Goal: Information Seeking & Learning: Learn about a topic

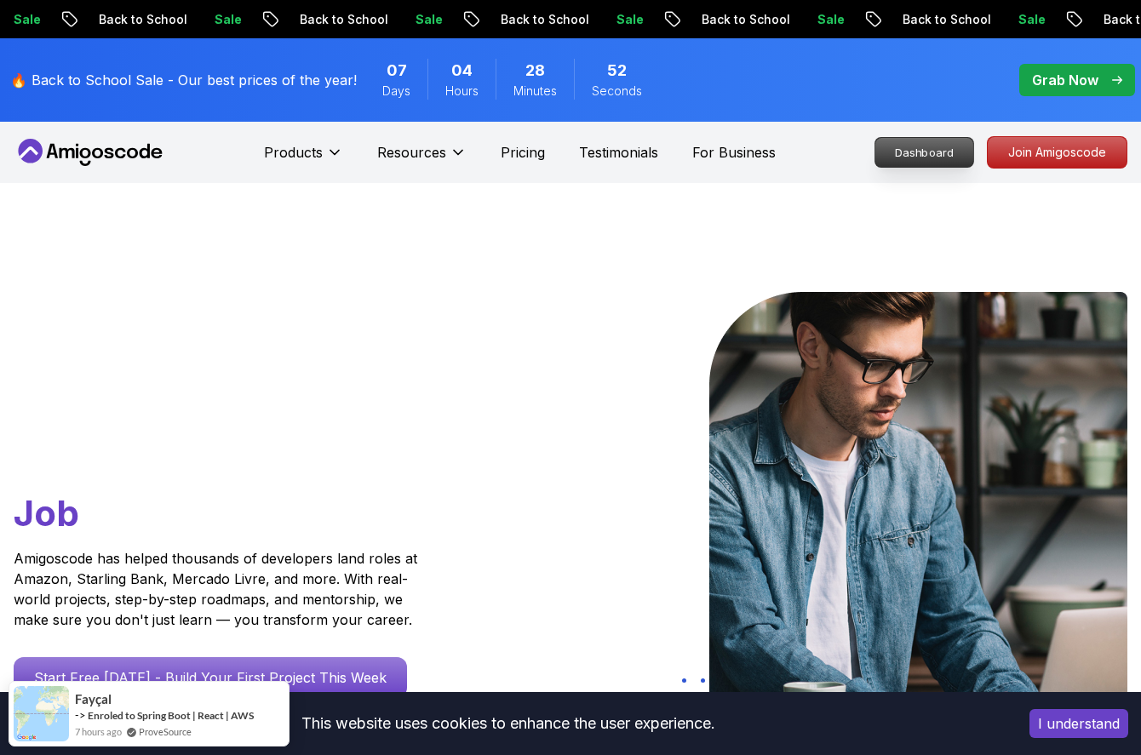
click at [942, 151] on p "Dashboard" at bounding box center [924, 152] width 98 height 29
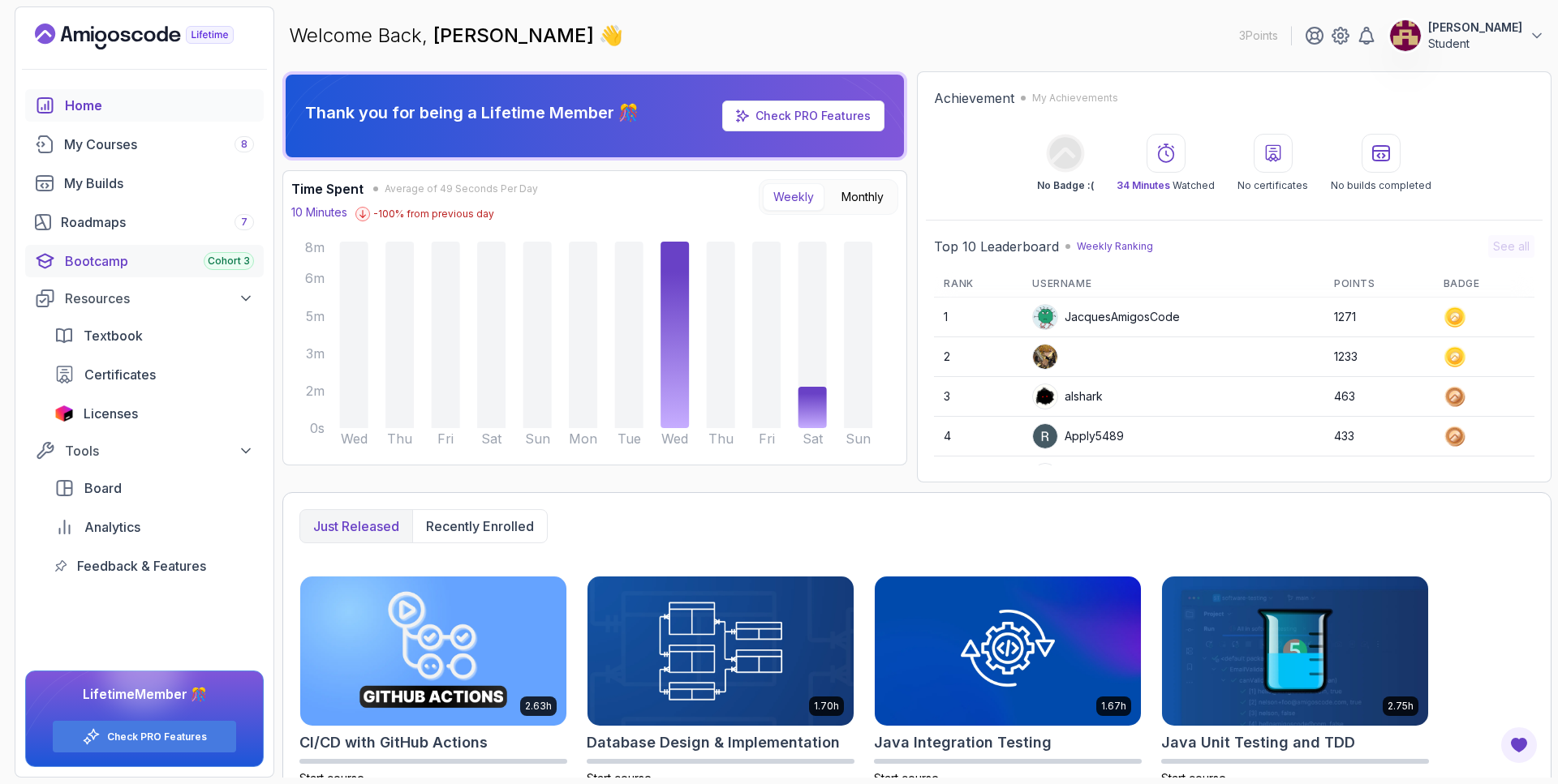
click at [234, 251] on link "Bootcamp Cohort 3" at bounding box center [144, 261] width 238 height 32
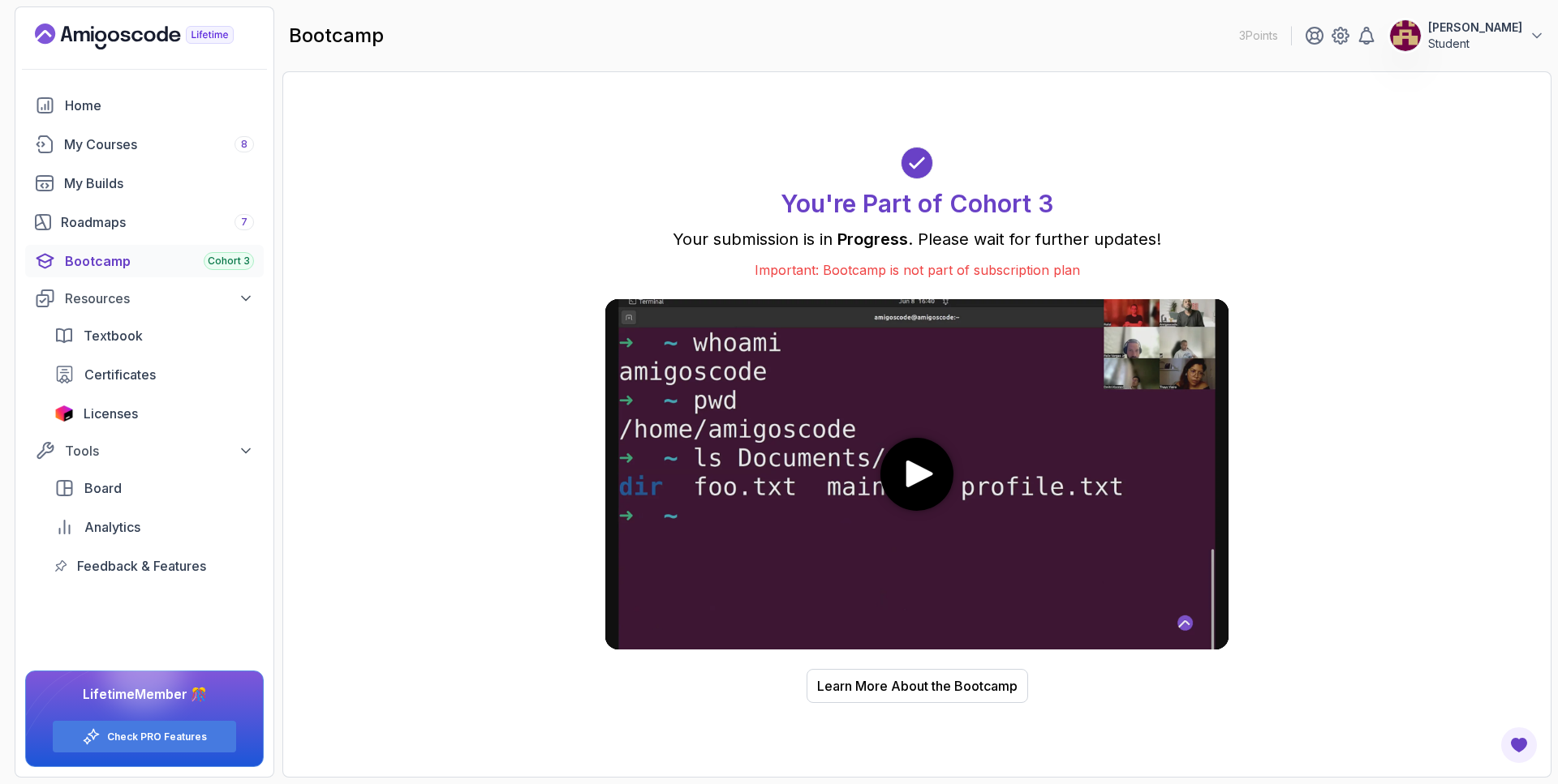
click at [556, 396] on div "You're Part of Cohort 3 Your submission is in Progress . Please wait for furthe…" at bounding box center [917, 425] width 1235 height 673
click at [203, 153] on div "My Courses 8" at bounding box center [158, 144] width 190 height 19
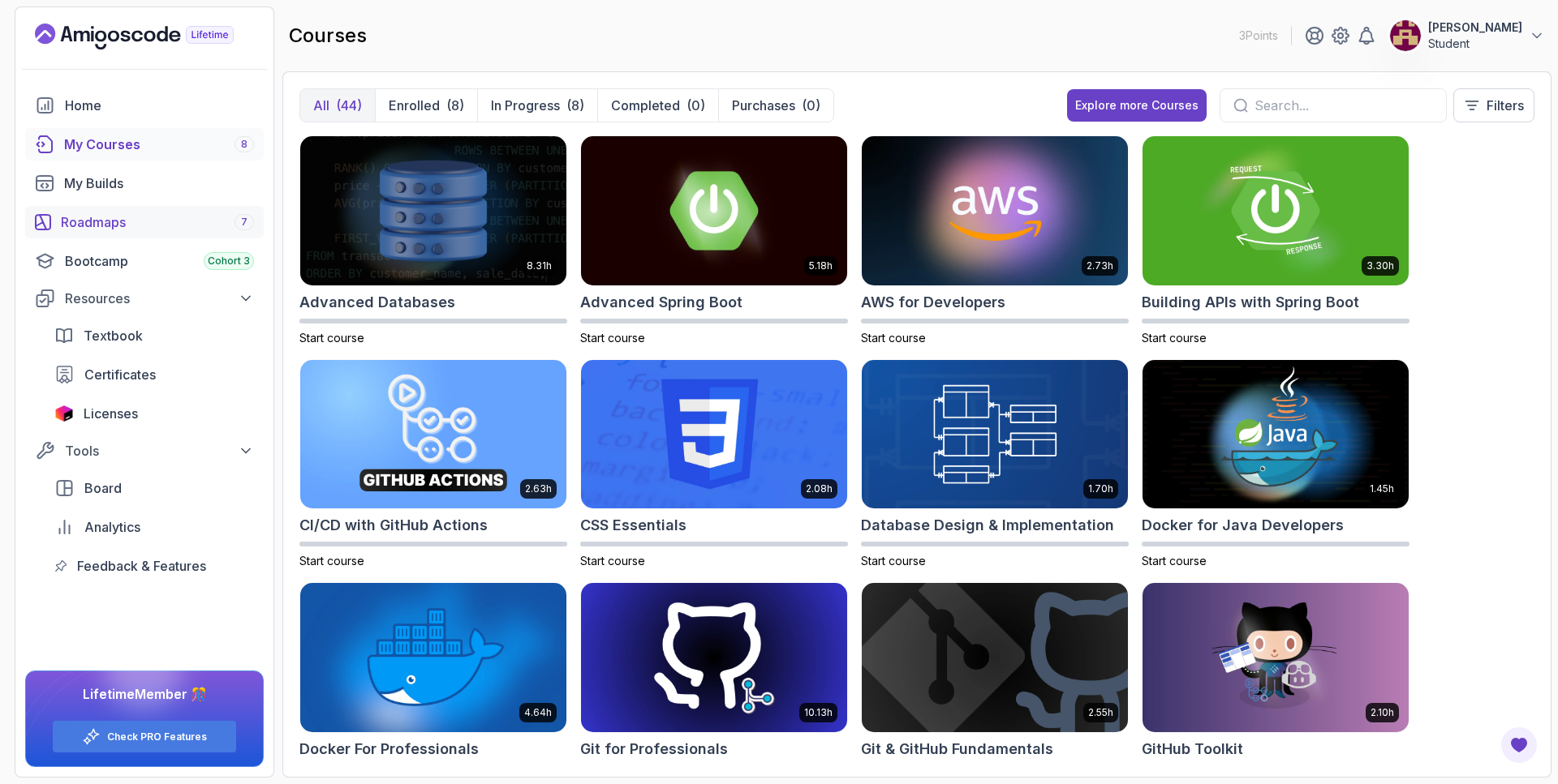
click at [115, 229] on div "Roadmaps 7" at bounding box center [157, 222] width 193 height 19
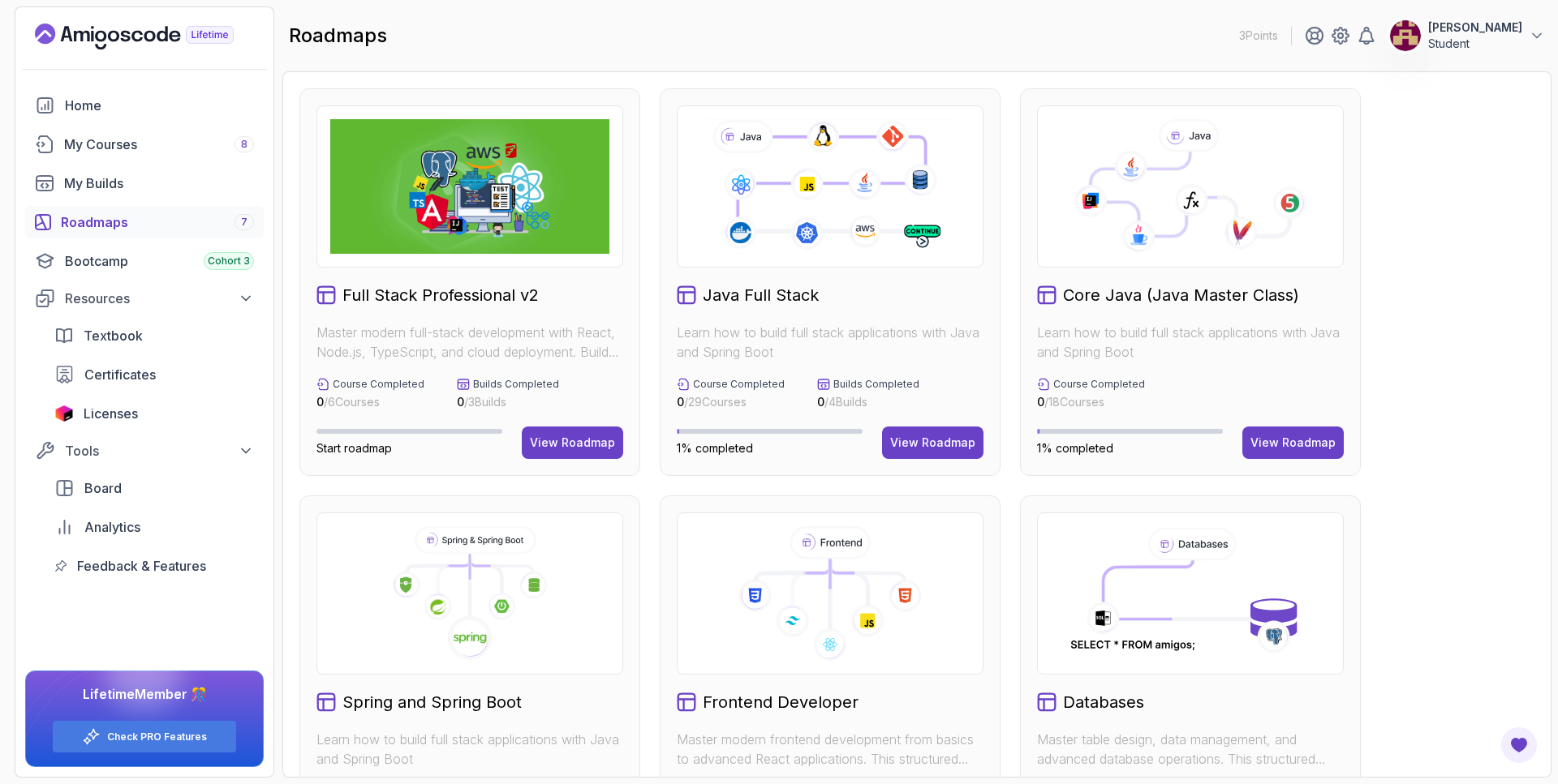
click at [1083, 236] on icon at bounding box center [1190, 186] width 279 height 134
click at [1086, 249] on icon at bounding box center [1139, 237] width 33 height 33
click at [1086, 276] on div "Core Java (Java Master Class) Learn how to build full stack applications with J…" at bounding box center [1190, 282] width 341 height 388
click at [1086, 432] on button "View Roadmap" at bounding box center [1293, 443] width 101 height 32
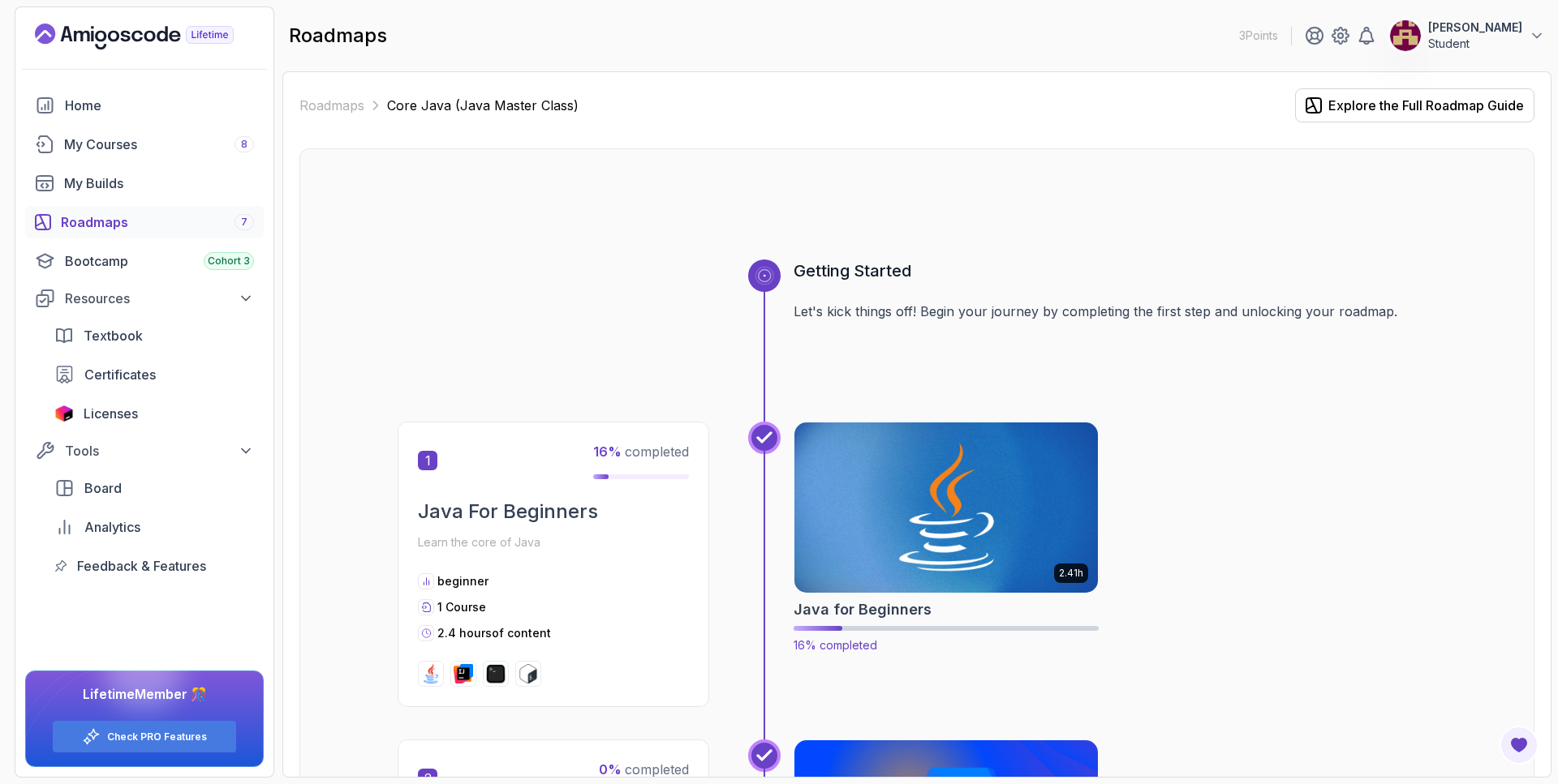
click at [1022, 490] on img at bounding box center [946, 507] width 319 height 178
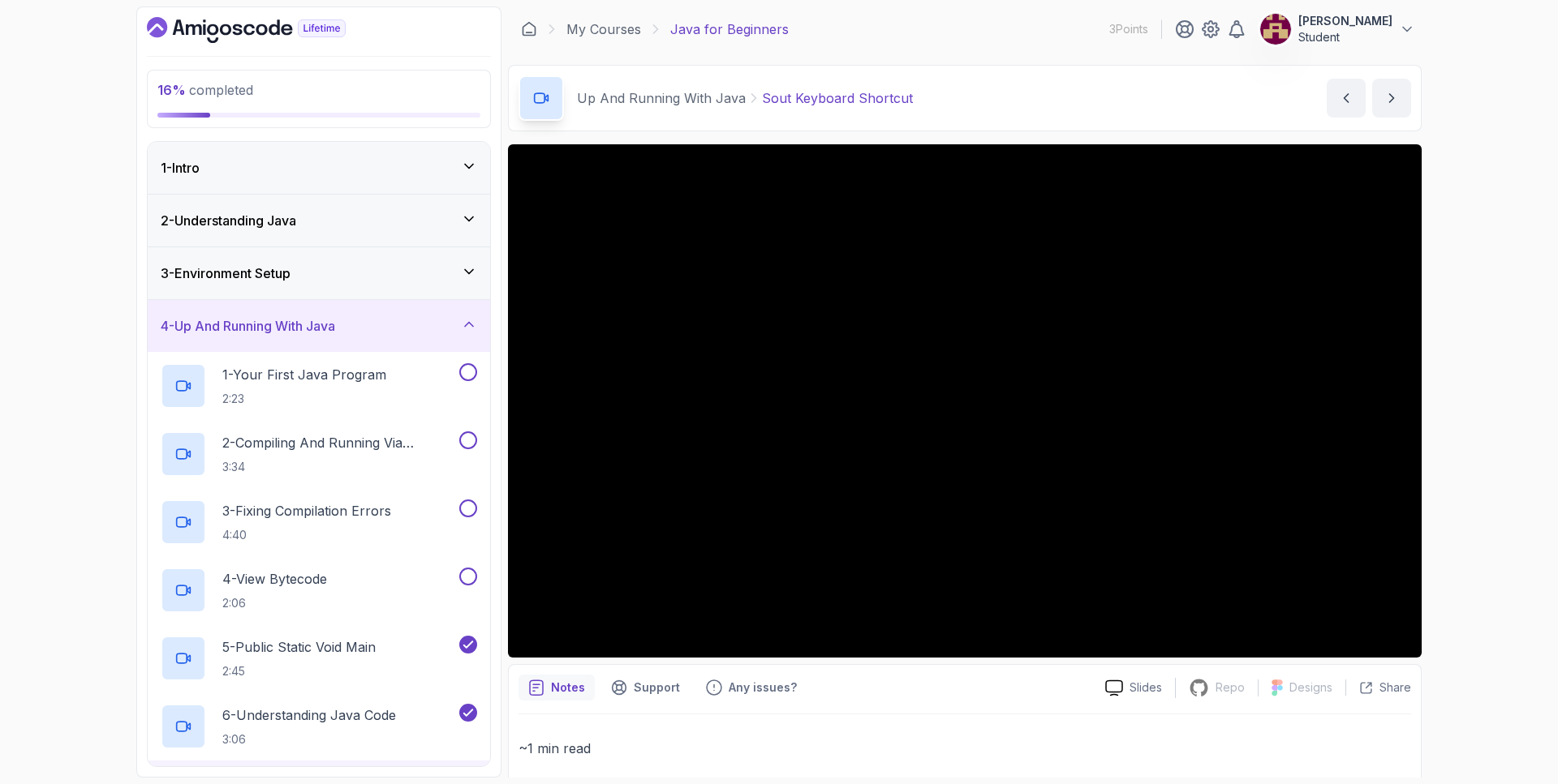
click at [416, 168] on div "1 - Intro" at bounding box center [319, 168] width 316 height 19
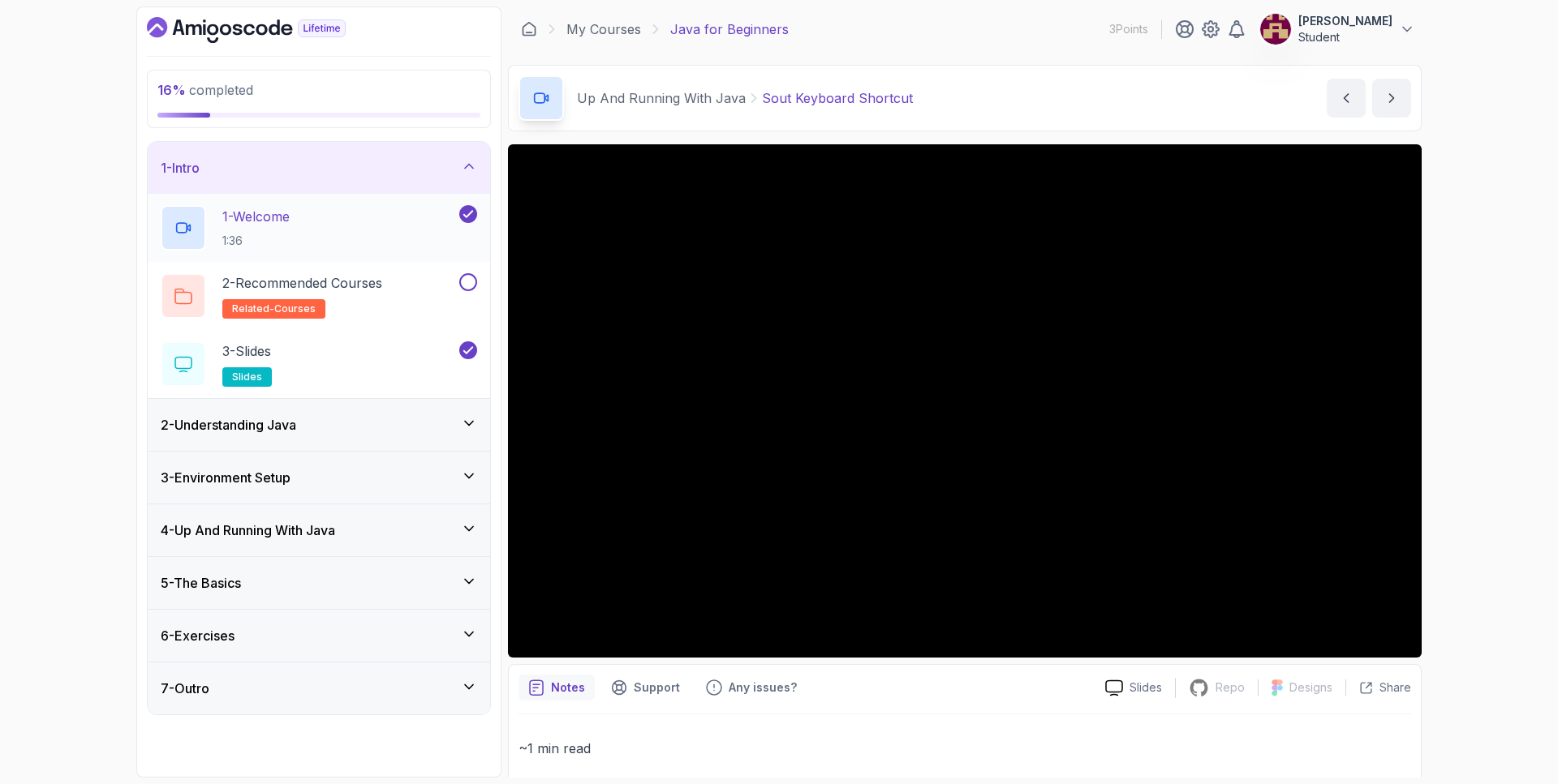
click at [430, 216] on div "1 - Welcome 1:36" at bounding box center [309, 228] width 295 height 46
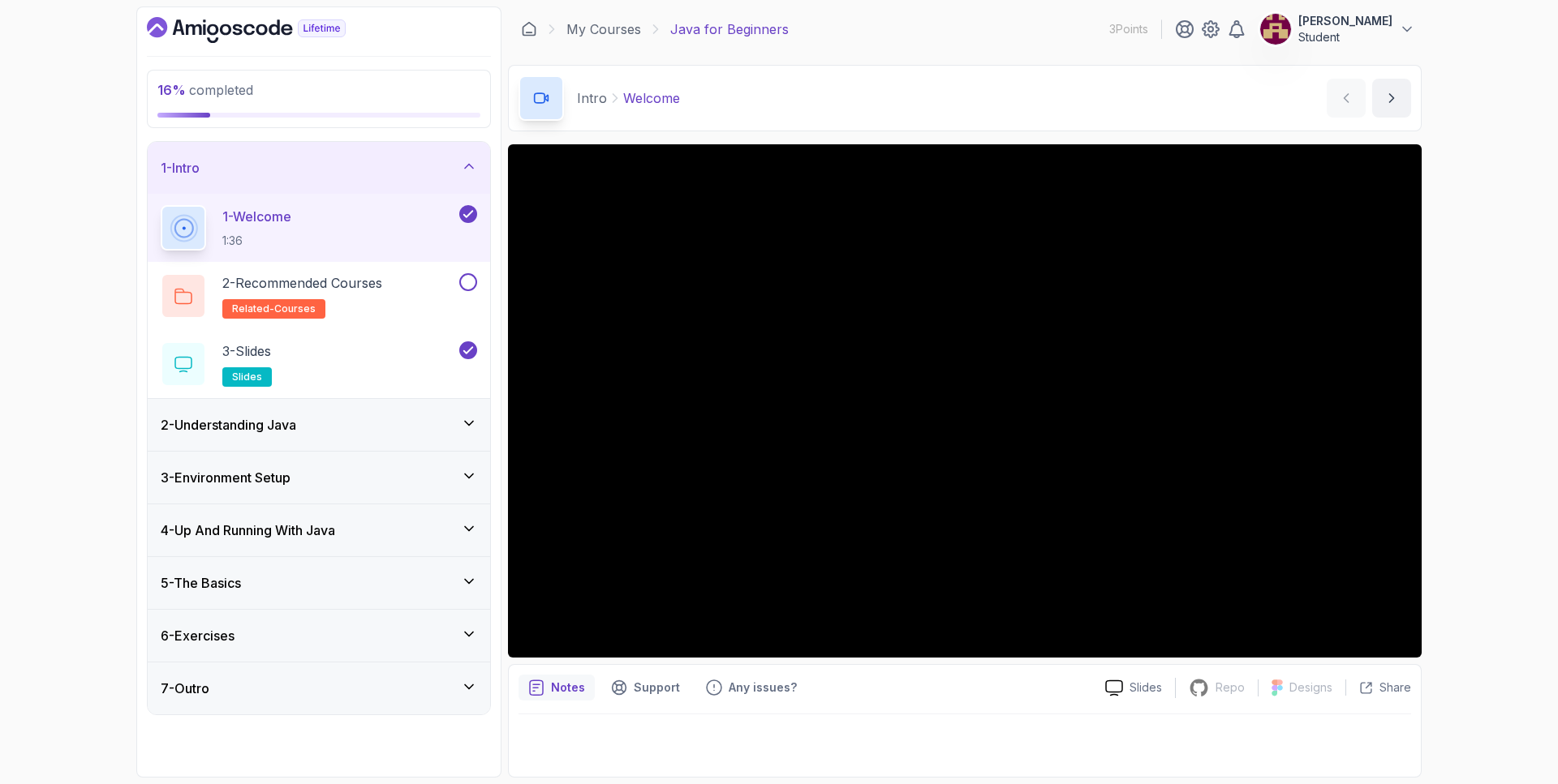
click at [451, 184] on div "1 - Intro" at bounding box center [318, 168] width 342 height 52
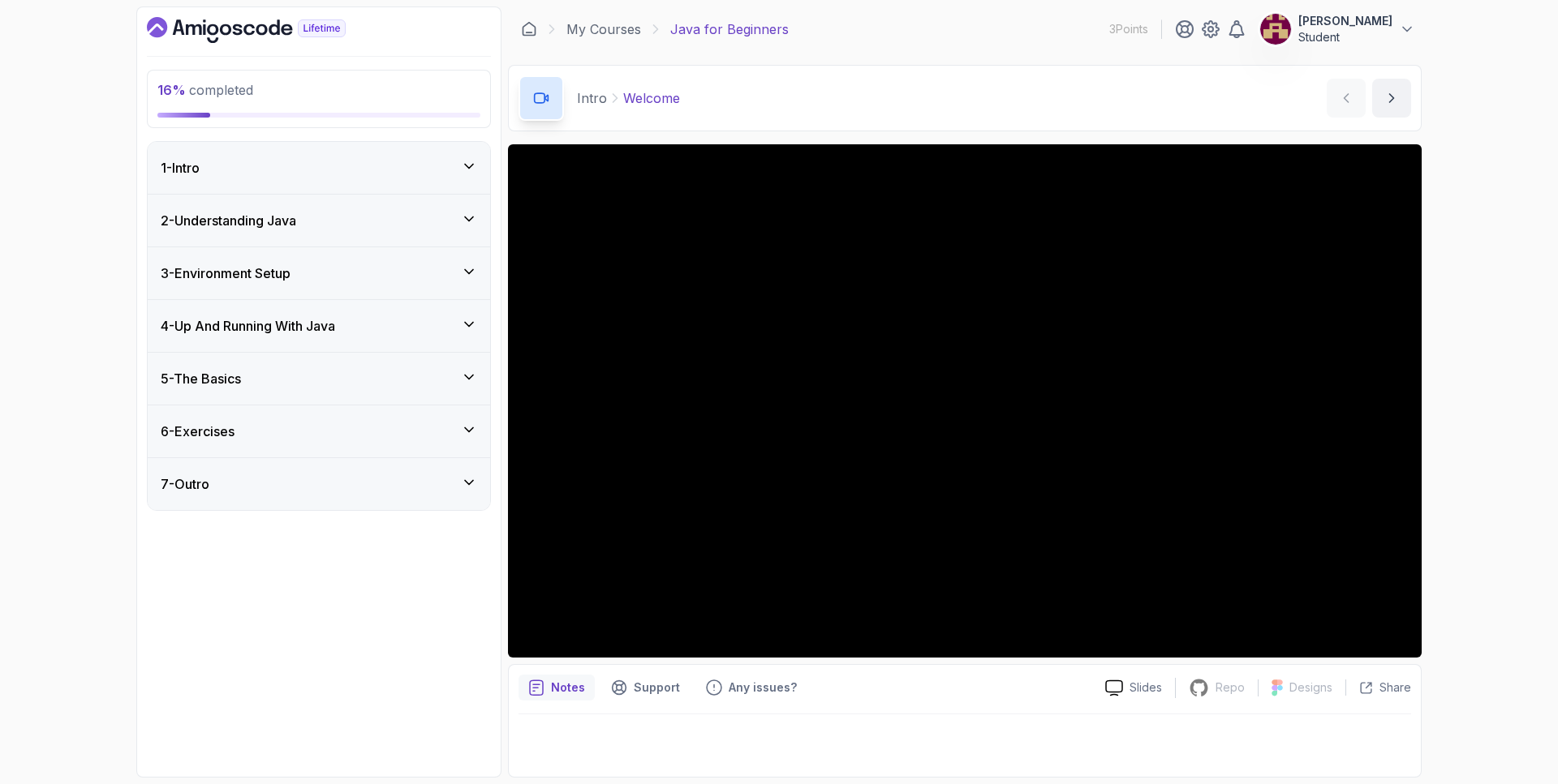
click at [430, 204] on div "2 - Understanding Java" at bounding box center [318, 220] width 342 height 52
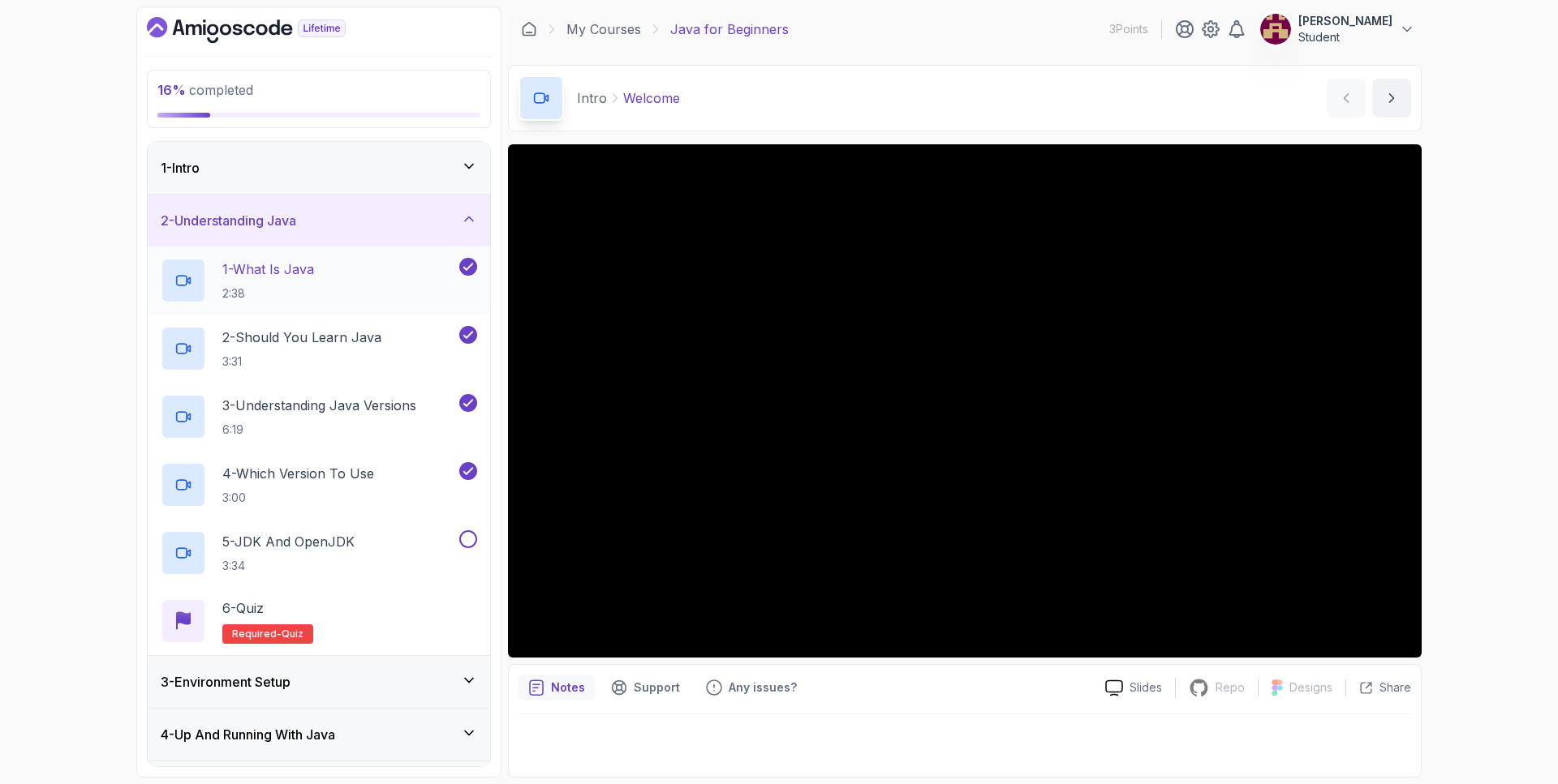
click at [367, 264] on div "1 - What Is Java 2:38" at bounding box center [309, 281] width 295 height 46
